Goal: Transaction & Acquisition: Book appointment/travel/reservation

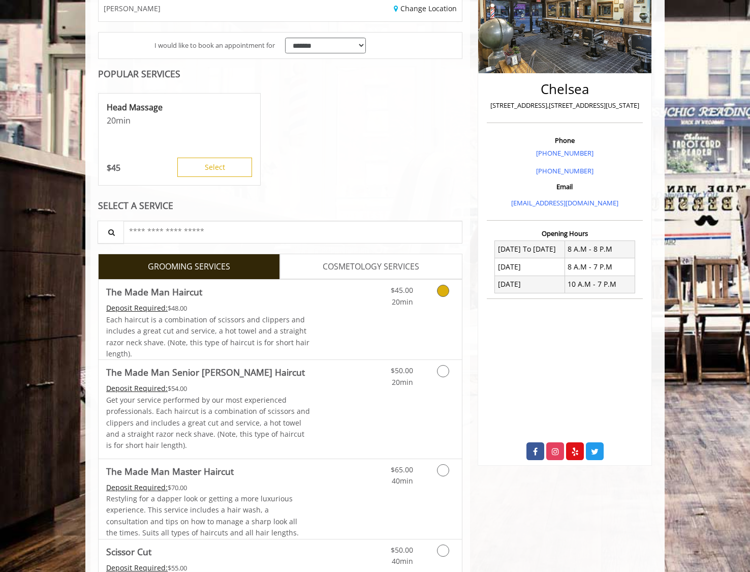
click at [302, 320] on div "Each haircut is a combination of scissors and clippers and includes a great cut…" at bounding box center [208, 337] width 204 height 46
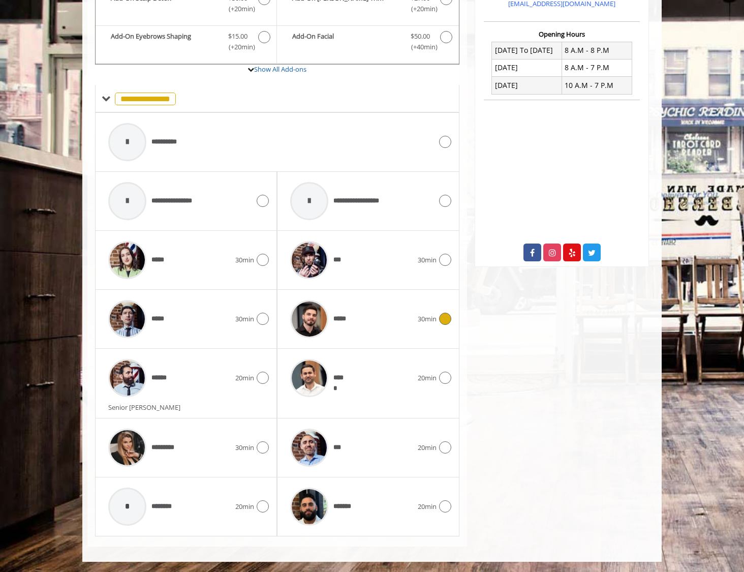
click at [366, 329] on div "*****" at bounding box center [351, 319] width 132 height 48
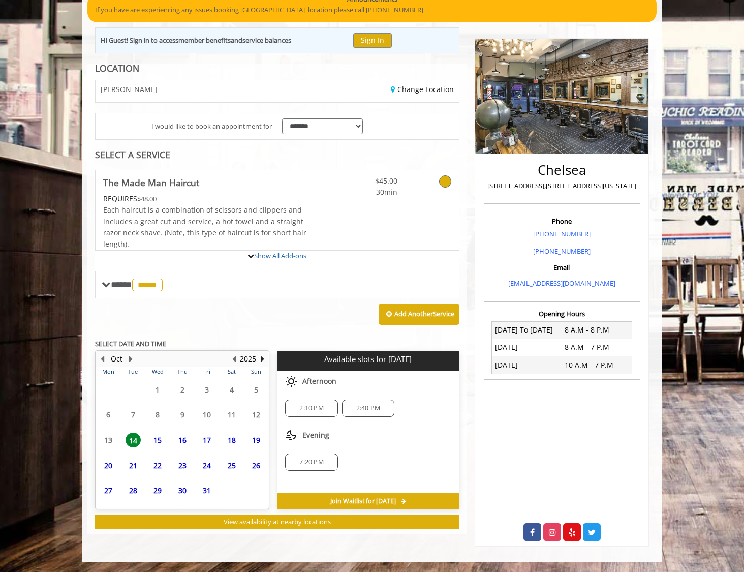
scroll to position [170, 0]
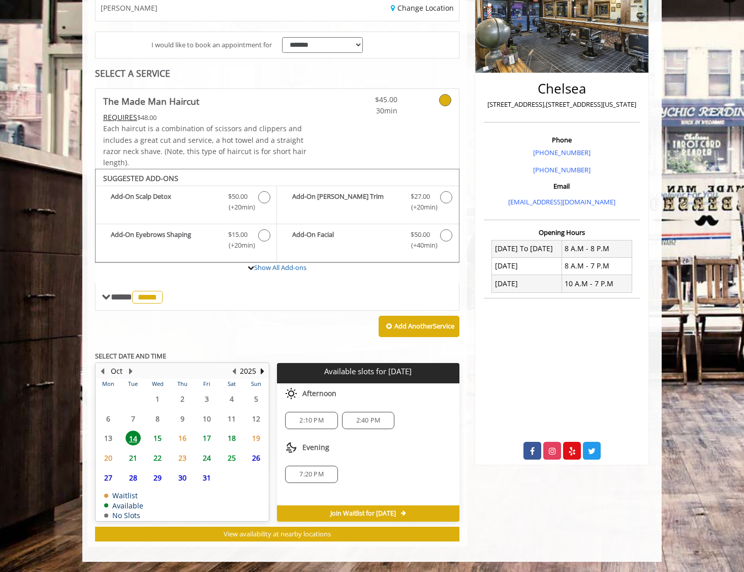
click at [234, 441] on span "18" at bounding box center [231, 438] width 15 height 15
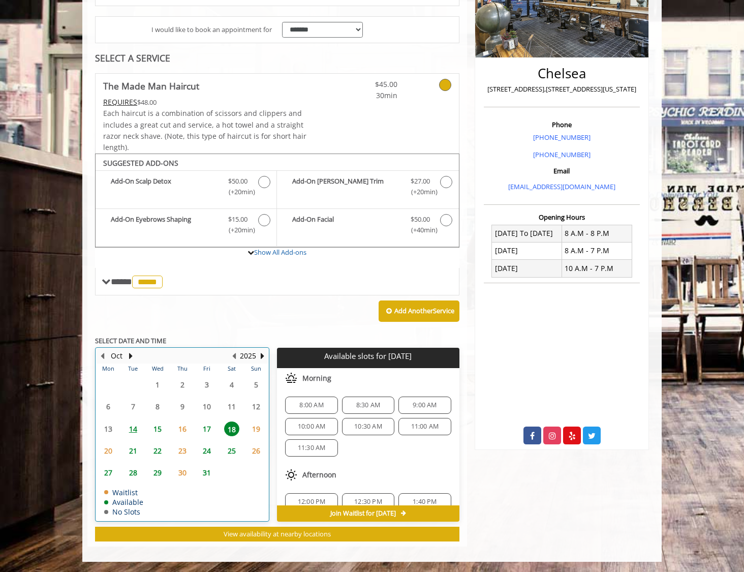
click at [209, 436] on td "17" at bounding box center [207, 429] width 24 height 22
click at [231, 429] on span "18" at bounding box center [231, 428] width 15 height 15
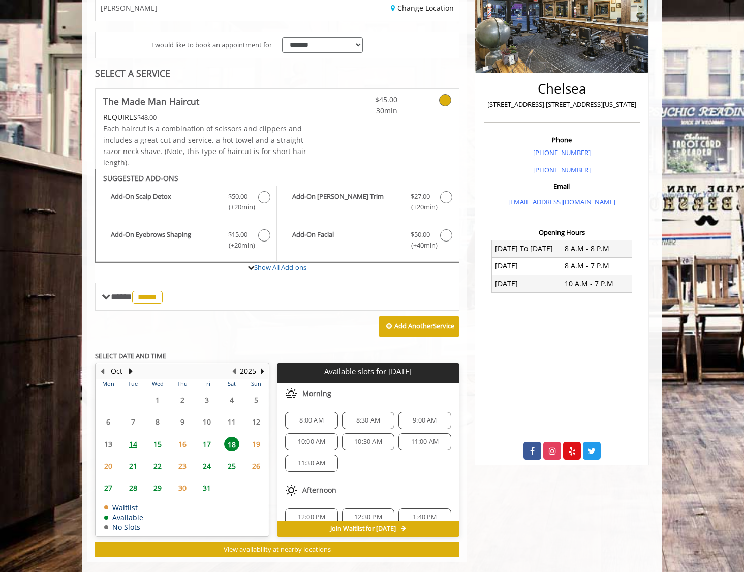
scroll to position [186, 0]
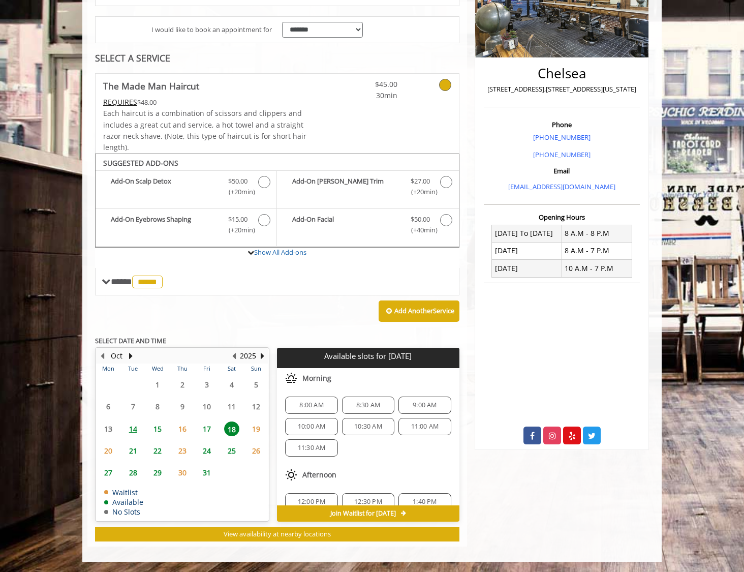
click at [207, 433] on span "17" at bounding box center [206, 428] width 15 height 15
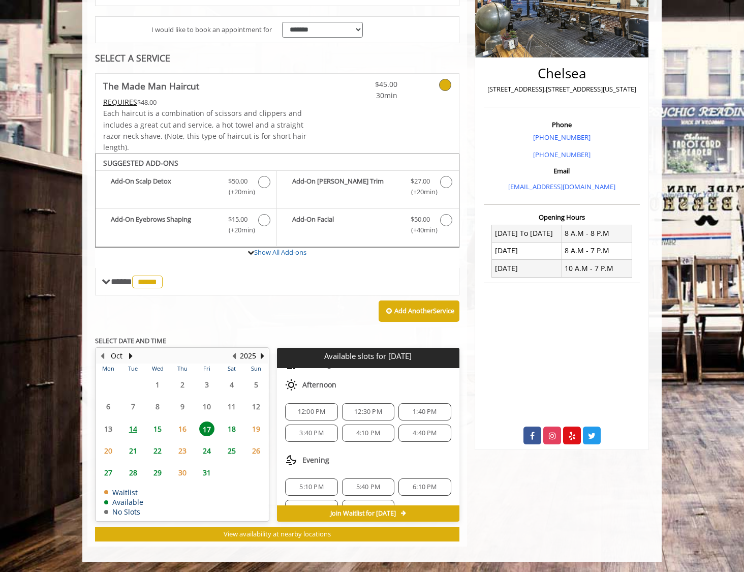
scroll to position [110, 0]
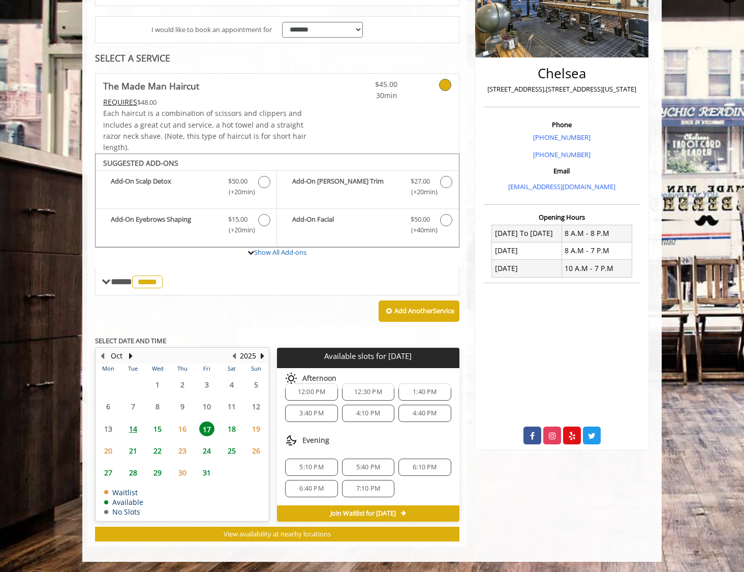
click at [213, 430] on span "17" at bounding box center [206, 428] width 15 height 15
